Goal: Task Accomplishment & Management: Use online tool/utility

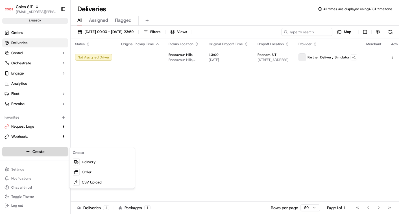
click at [36, 153] on html "Coles SIT [EMAIL_ADDRESS][PERSON_NAME][PERSON_NAME][DOMAIN_NAME] Toggle Sidebar…" at bounding box center [199, 107] width 399 height 214
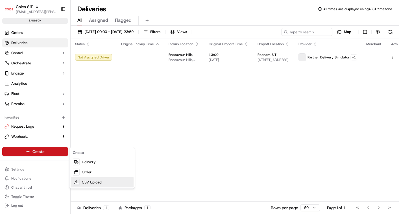
click at [89, 181] on link "CSV Upload" at bounding box center [102, 183] width 63 height 10
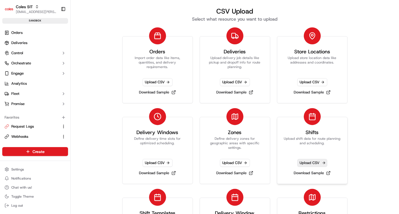
click at [307, 162] on span "Upload CSV" at bounding box center [313, 163] width 30 height 8
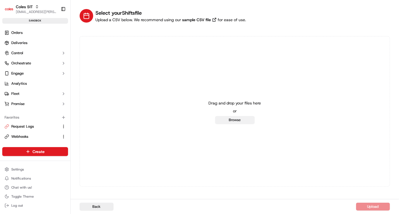
click at [238, 119] on button "Browse" at bounding box center [235, 120] width 40 height 8
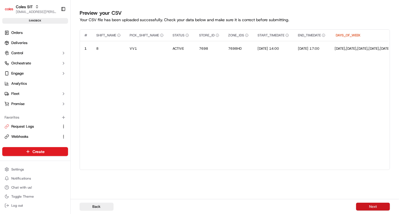
click at [371, 207] on button "Next" at bounding box center [373, 207] width 34 height 8
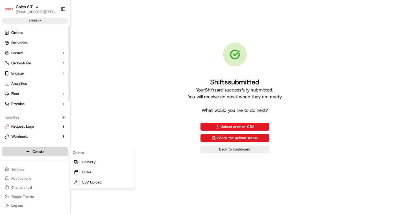
click at [32, 150] on html "Coles SIT vinod.valluri@coles.com.au Toggle Sidebar sandbox Orders Deliveries C…" at bounding box center [199, 107] width 399 height 214
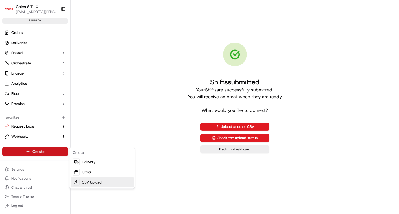
click at [89, 182] on link "CSV Upload" at bounding box center [102, 183] width 63 height 10
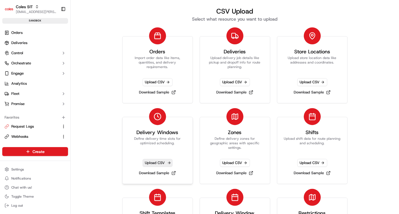
click at [158, 163] on span "Upload CSV" at bounding box center [158, 163] width 30 height 8
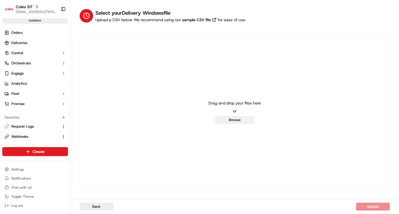
click at [230, 120] on button "Browse" at bounding box center [235, 120] width 40 height 8
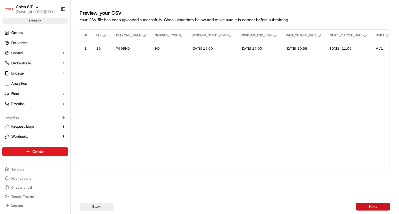
click at [369, 206] on button "Next" at bounding box center [373, 207] width 34 height 8
